Goal: Complete application form: Complete application form

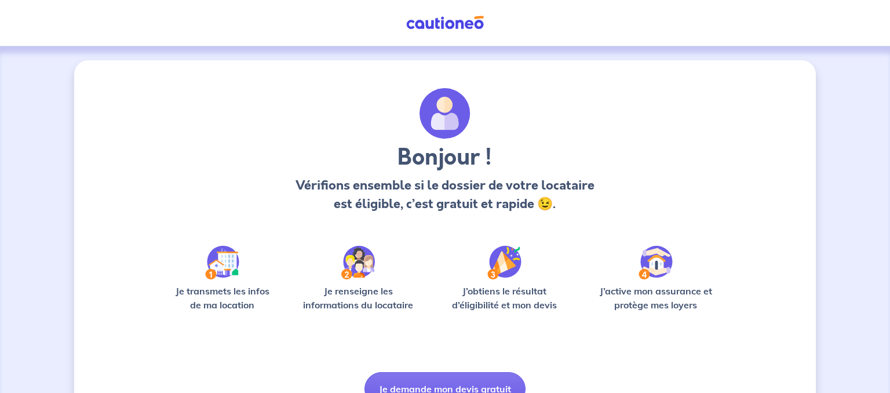
scroll to position [59, 0]
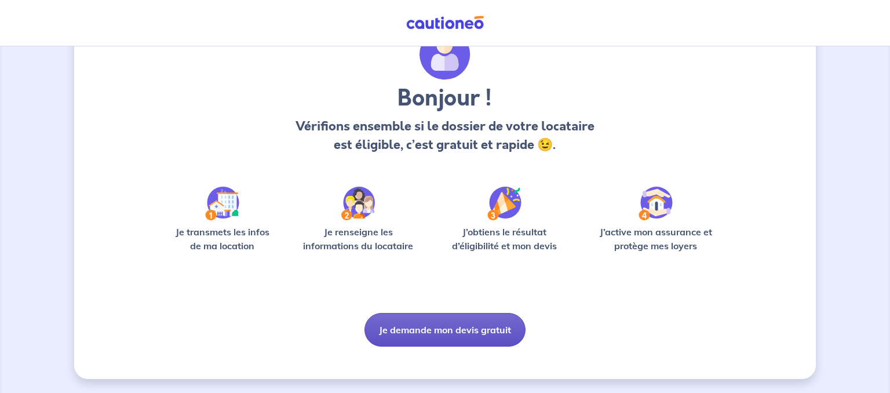
click at [469, 334] on button "Je demande mon devis gratuit" at bounding box center [444, 330] width 161 height 34
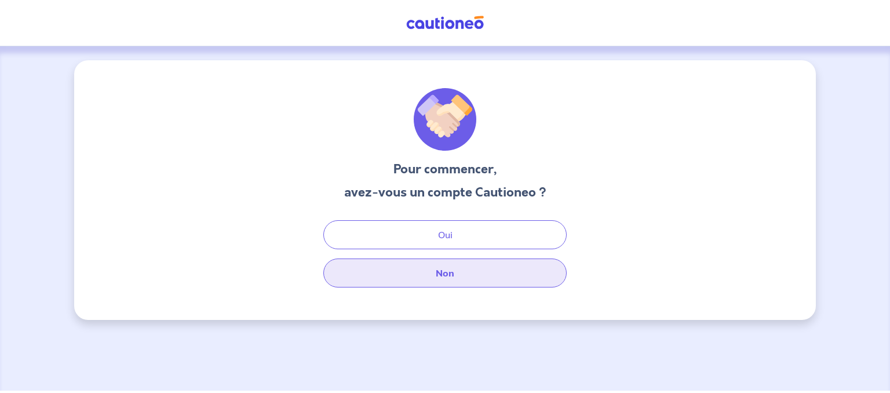
click at [437, 272] on button "Non" at bounding box center [444, 272] width 243 height 29
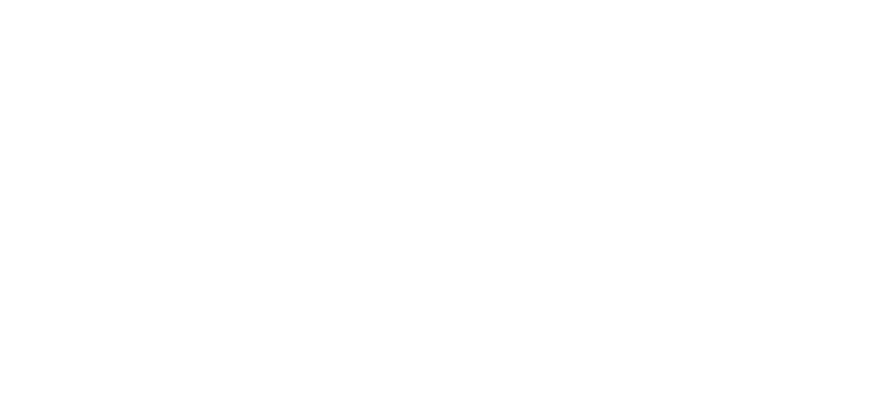
select select "FR"
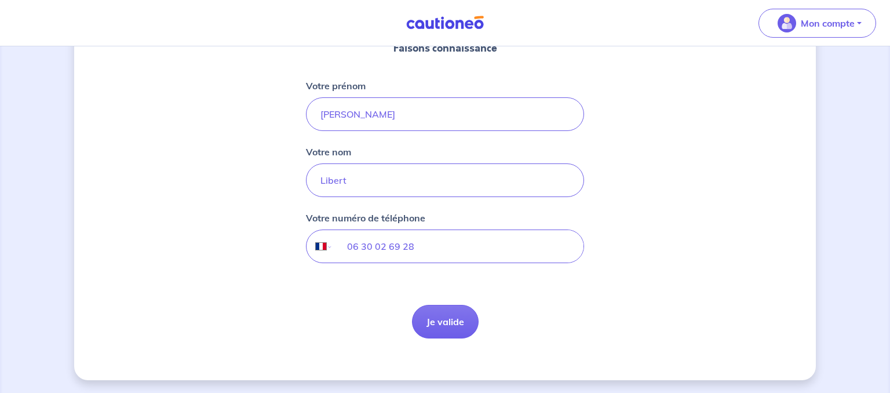
scroll to position [152, 0]
click at [432, 321] on button "Je valide" at bounding box center [445, 321] width 67 height 34
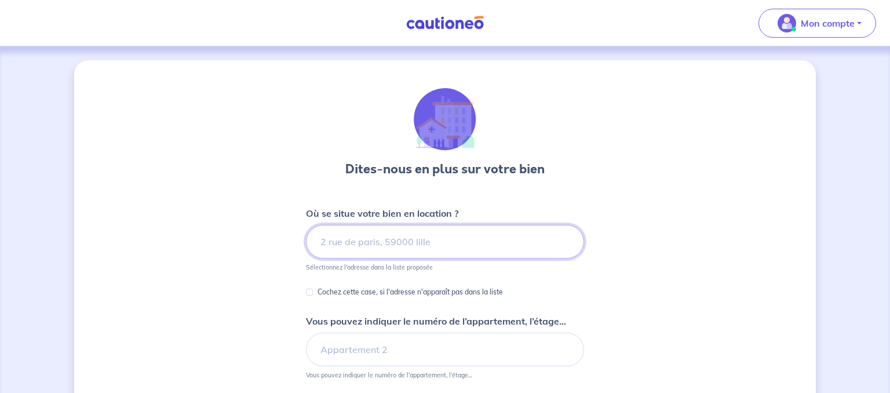
click at [400, 247] on input at bounding box center [445, 242] width 278 height 34
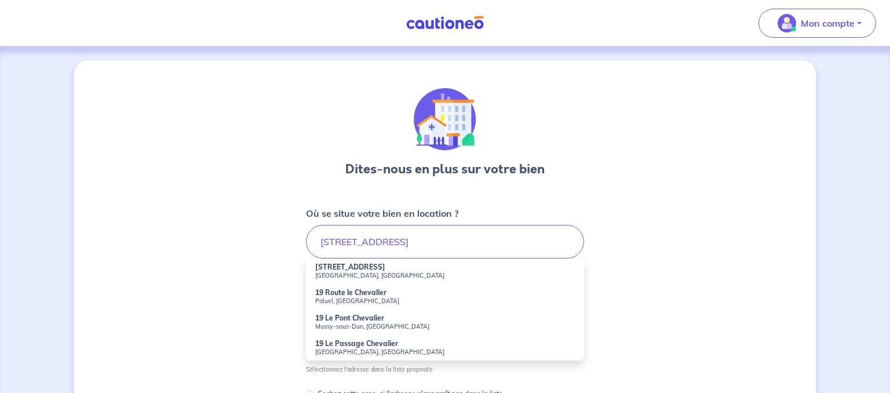
click at [359, 270] on strong "[STREET_ADDRESS]" at bounding box center [350, 266] width 70 height 9
type input "[STREET_ADDRESS]"
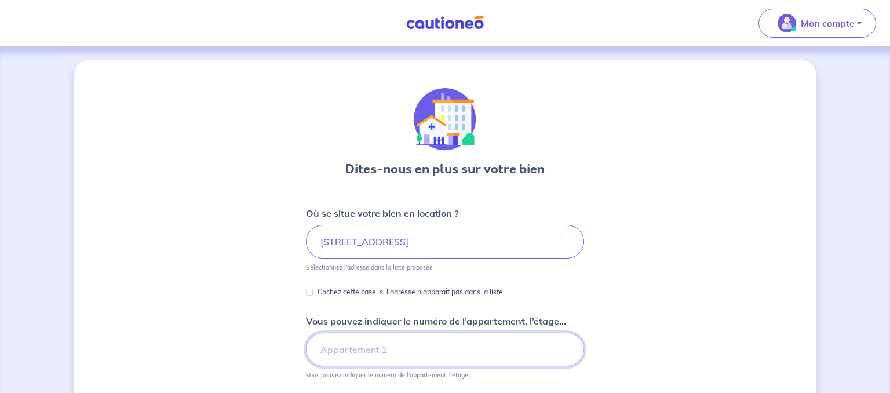
click at [433, 352] on input "Vous pouvez indiquer le numéro de l’appartement, l’étage..." at bounding box center [445, 349] width 278 height 34
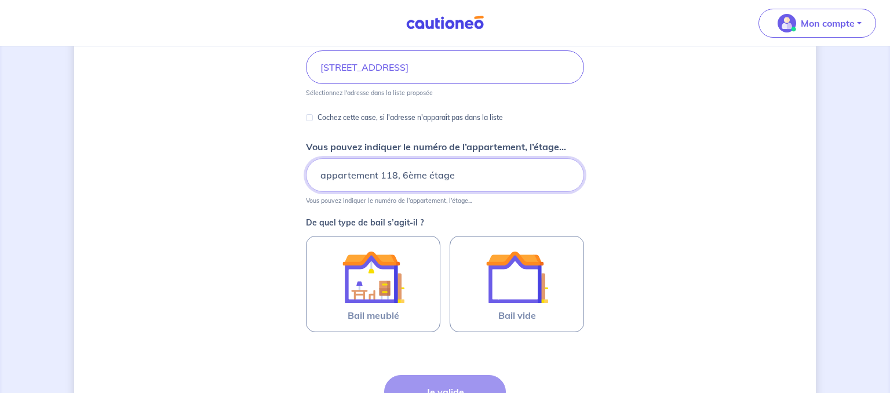
scroll to position [268, 0]
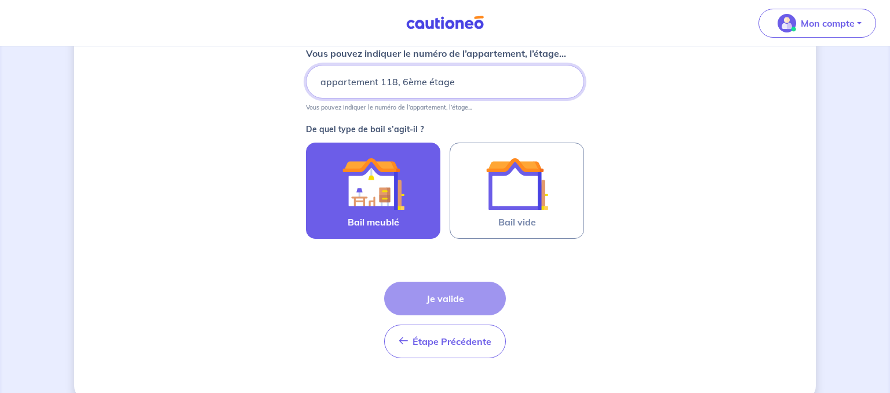
type input "appartement 118, 6ème étage"
click at [393, 191] on img at bounding box center [373, 183] width 63 height 63
click at [0, 0] on input "Bail meublé" at bounding box center [0, 0] width 0 height 0
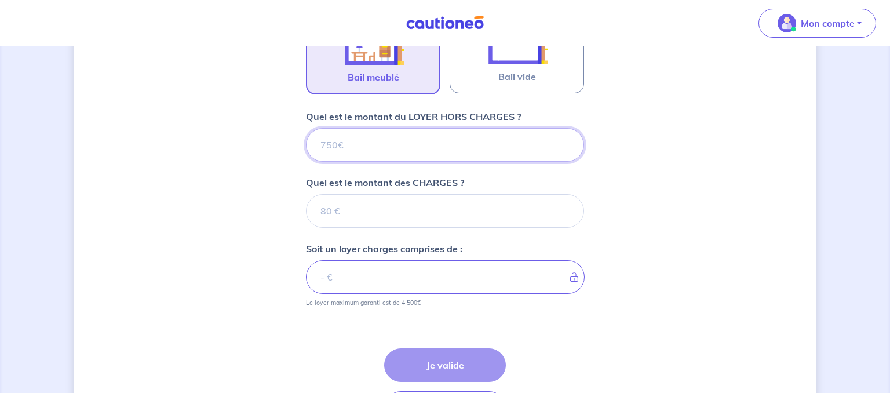
scroll to position [407, 0]
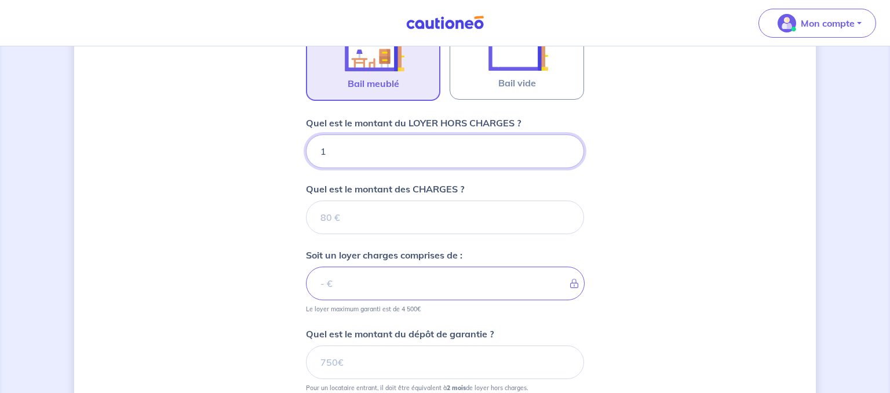
type input "17"
type input "1"
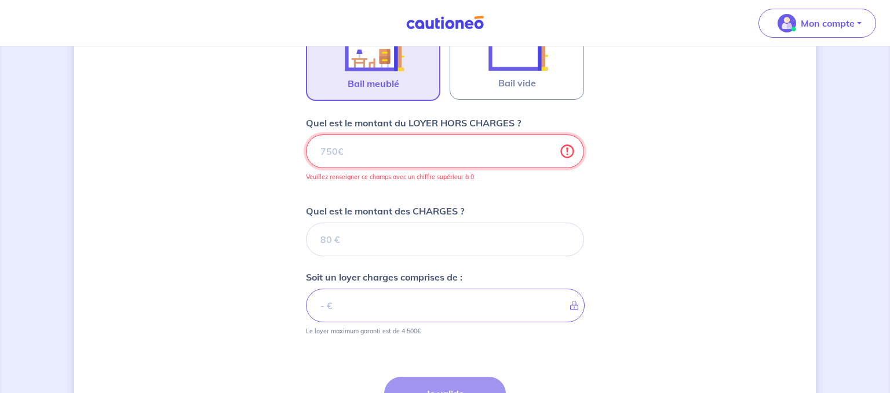
type input "7"
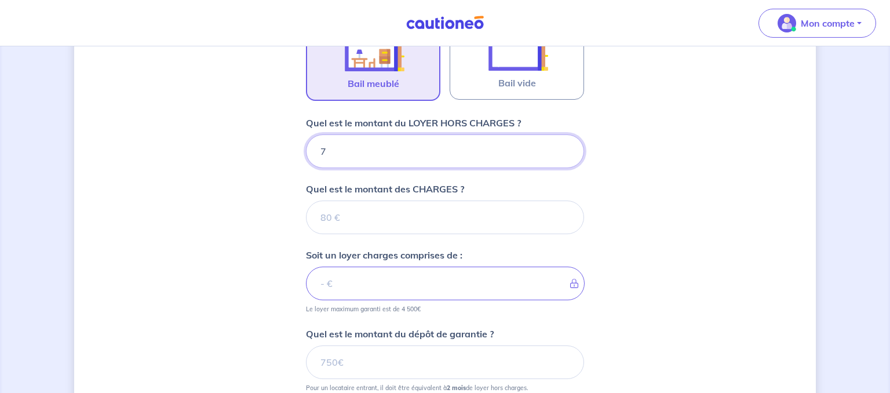
type input "71"
type input "714"
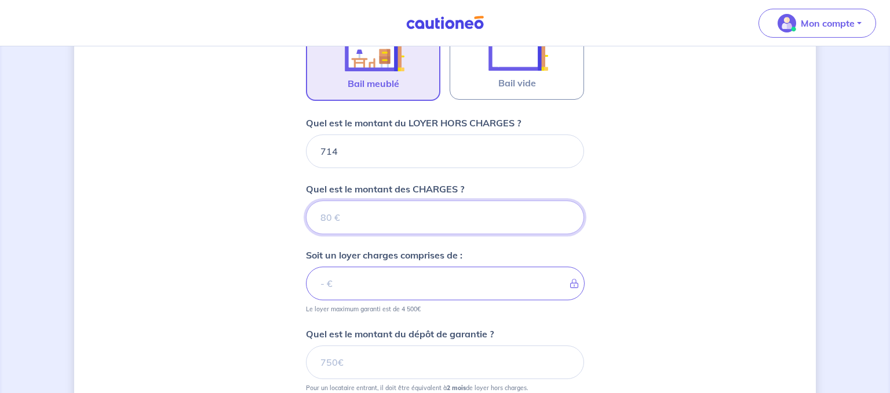
click at [370, 222] on input "Quel est le montant des CHARGES ?" at bounding box center [445, 217] width 278 height 34
type input "186"
type input "900"
type input "186"
click at [222, 239] on div "Dites-nous en plus sur votre bien Où se situe votre bien en location ? 19 Allée…" at bounding box center [444, 103] width 741 height 898
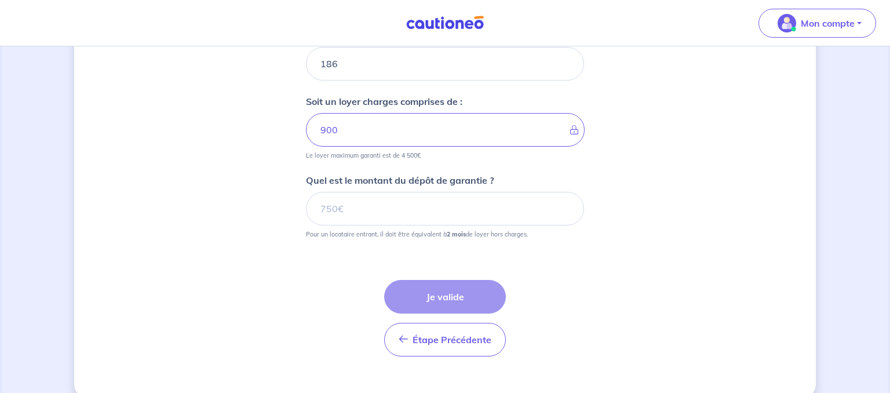
scroll to position [567, 0]
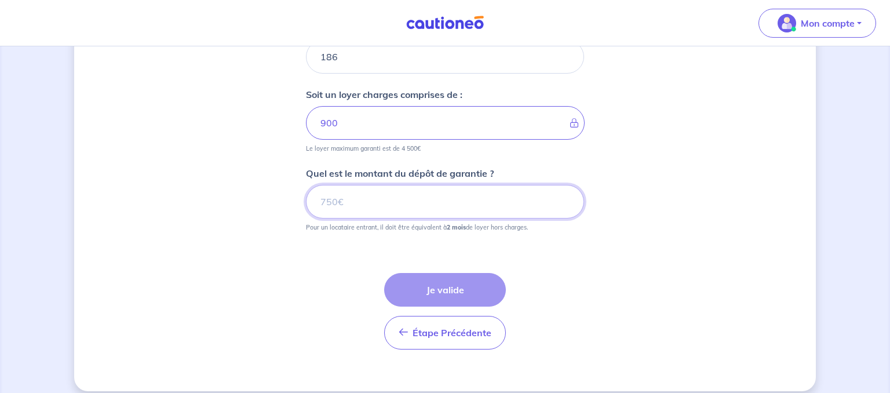
click at [351, 203] on input "Quel est le montant du dépôt de garantie ?" at bounding box center [445, 202] width 278 height 34
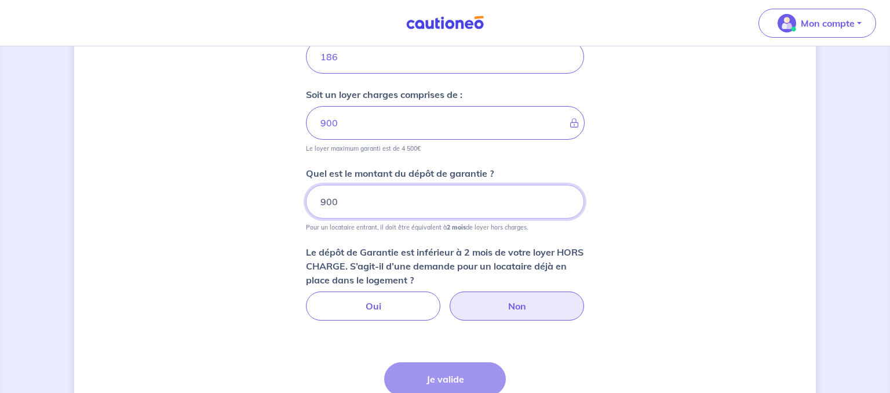
type input "900"
click at [487, 304] on label "Non" at bounding box center [516, 305] width 134 height 29
click at [449, 299] on input "Non" at bounding box center [445, 295] width 8 height 8
radio input "true"
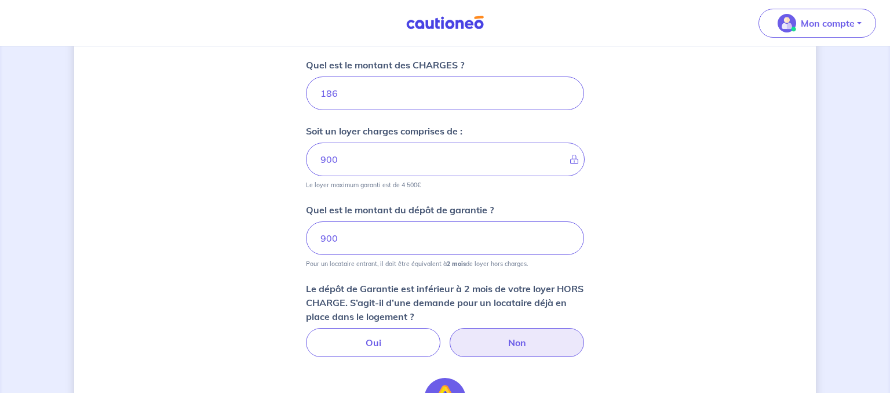
scroll to position [507, 0]
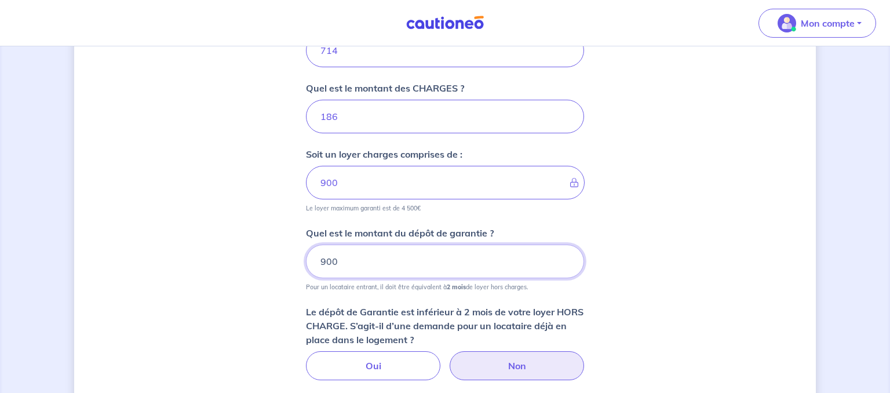
drag, startPoint x: 381, startPoint y: 264, endPoint x: 165, endPoint y: 217, distance: 221.7
click at [306, 244] on input "900" at bounding box center [445, 261] width 278 height 34
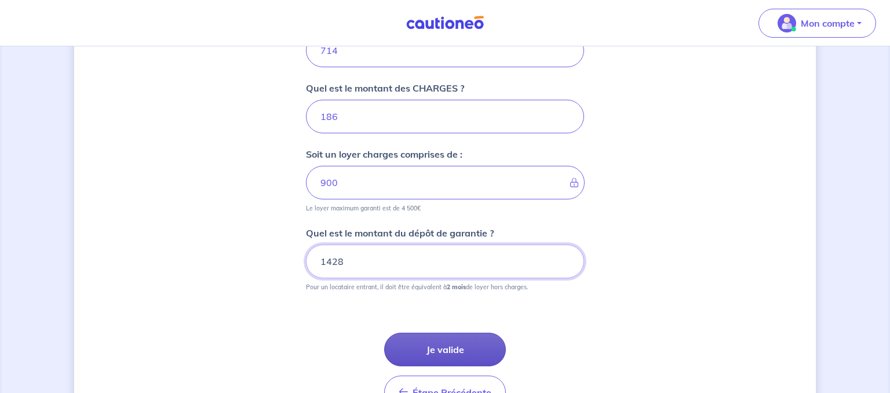
type input "1428"
click at [439, 343] on button "Je valide" at bounding box center [445, 349] width 122 height 34
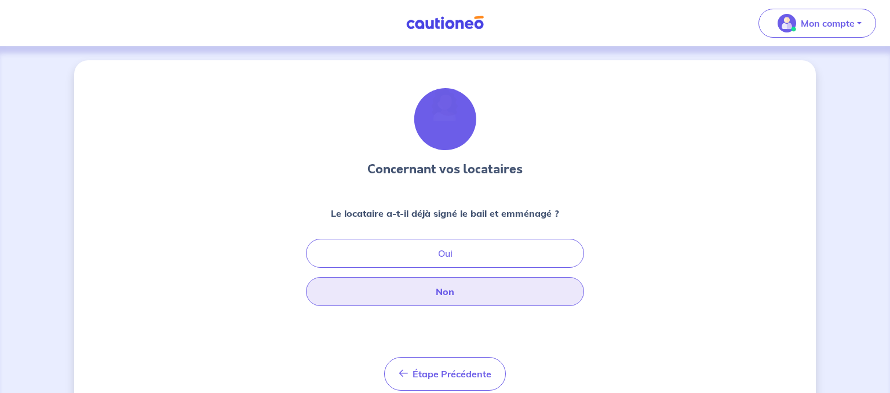
click at [485, 296] on button "Non" at bounding box center [445, 291] width 278 height 29
